Goal: Task Accomplishment & Management: Complete application form

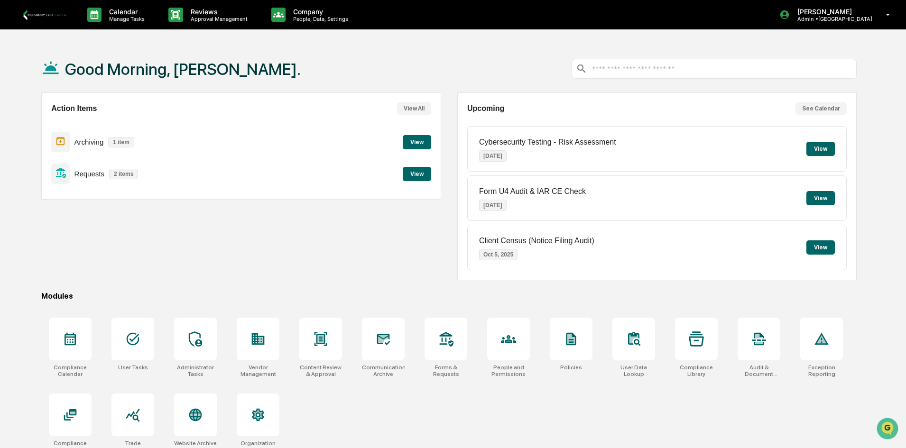
click at [414, 176] on button "View" at bounding box center [417, 174] width 28 height 14
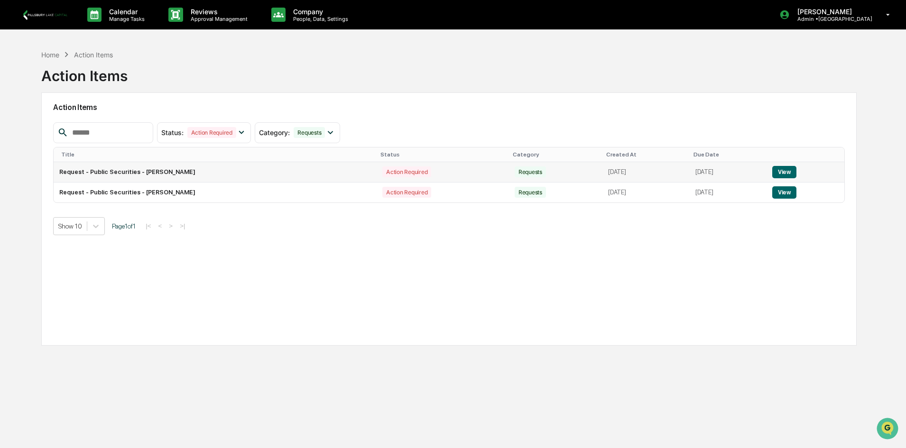
click at [796, 173] on button "View" at bounding box center [784, 172] width 24 height 12
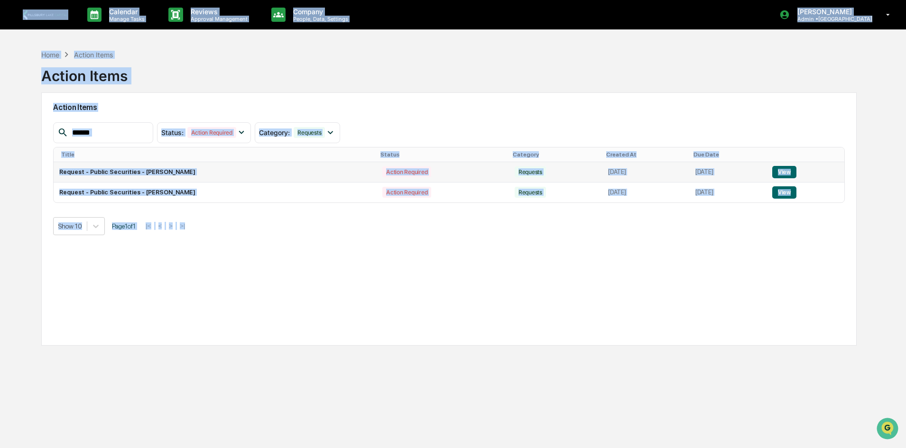
click at [800, 173] on div "Calendar Manage Tasks Reviews Approval Management Company People, Data, Setting…" at bounding box center [453, 246] width 906 height 493
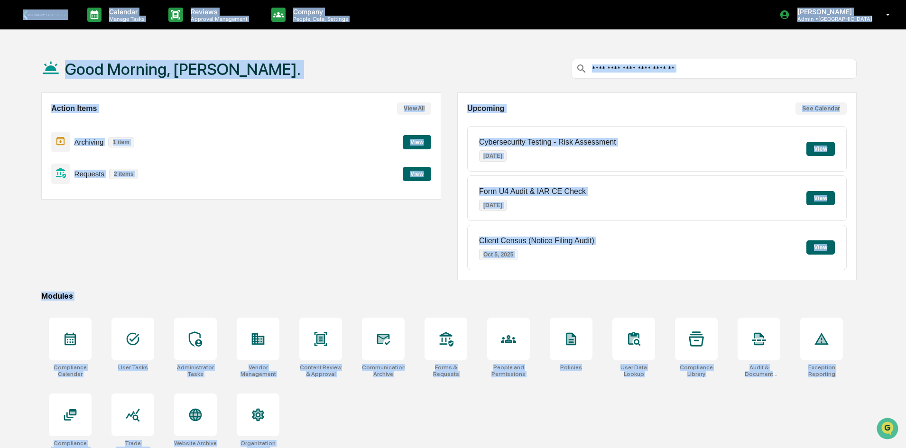
click at [421, 173] on button "View" at bounding box center [417, 174] width 28 height 14
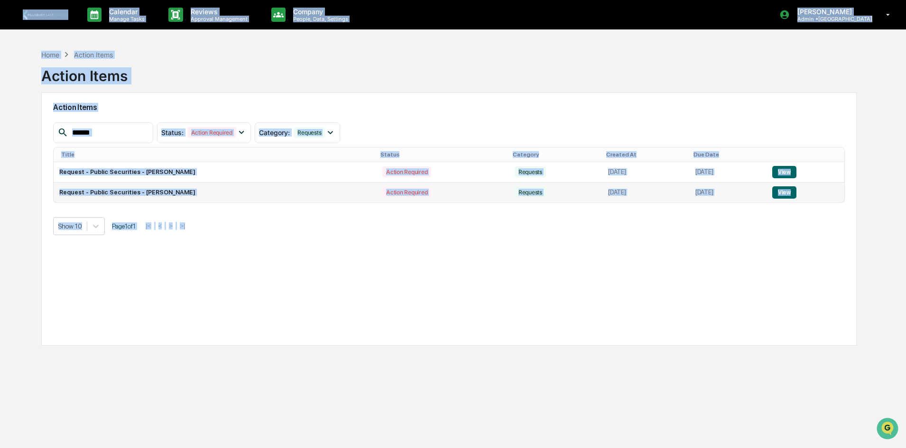
click at [796, 194] on button "View" at bounding box center [784, 192] width 24 height 12
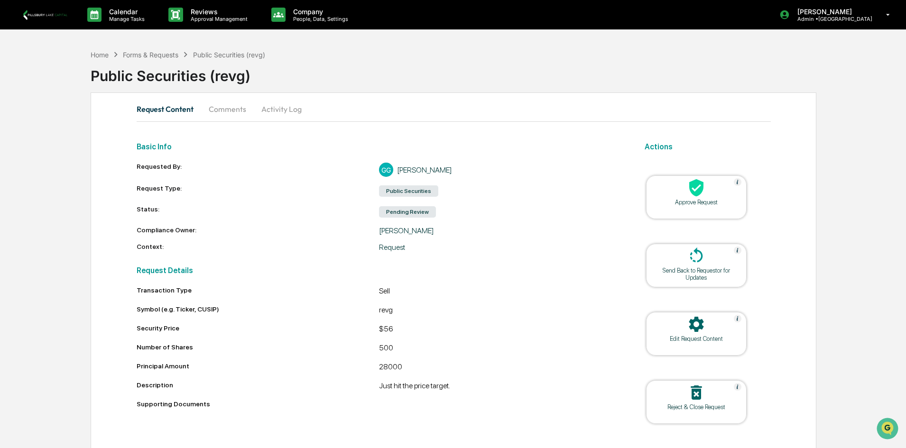
click at [701, 200] on div "Approve Request" at bounding box center [695, 202] width 85 height 7
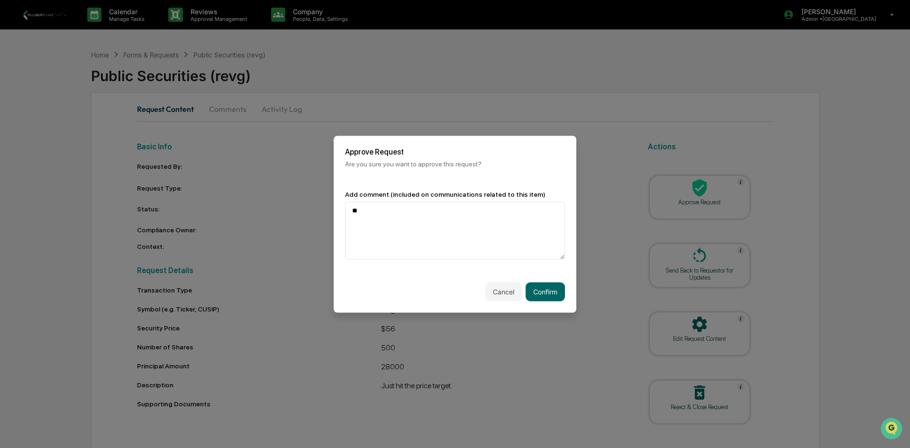
type textarea "*"
type textarea "**********"
click at [528, 287] on button "Confirm" at bounding box center [545, 291] width 39 height 19
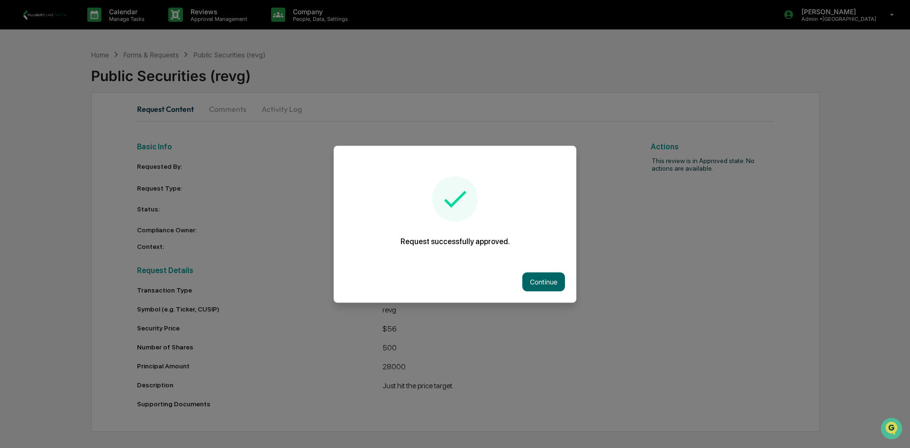
drag, startPoint x: 740, startPoint y: 129, endPoint x: 726, endPoint y: 108, distance: 25.1
click at [740, 128] on div at bounding box center [455, 224] width 910 height 448
